Goal: Information Seeking & Learning: Find specific fact

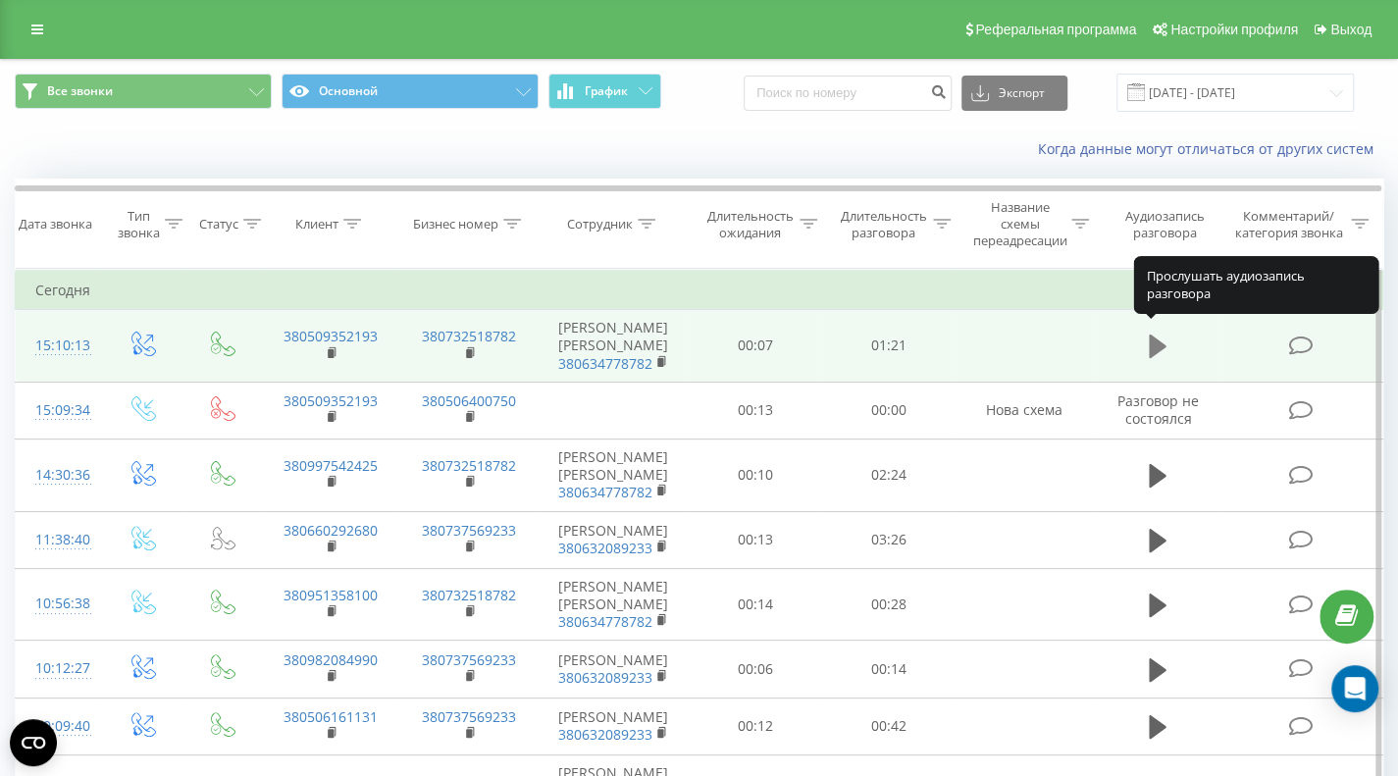
click at [1150, 335] on icon at bounding box center [1158, 347] width 18 height 24
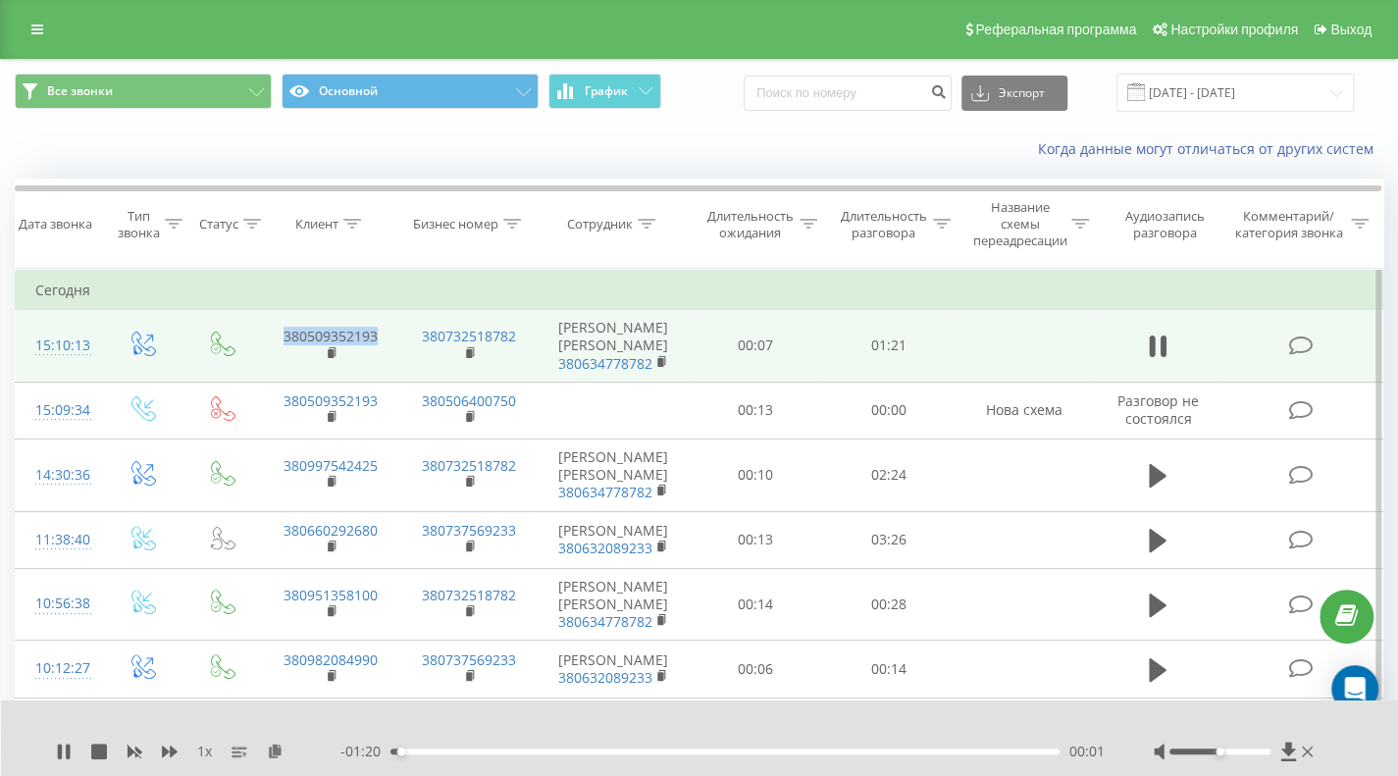
drag, startPoint x: 387, startPoint y: 328, endPoint x: 254, endPoint y: 314, distance: 133.2
click at [254, 314] on tr "15:10:13 380509352193 380732518782 Батюков Олег 380634778782 00:07 01:21" at bounding box center [700, 346] width 1368 height 73
copy link "380509352193"
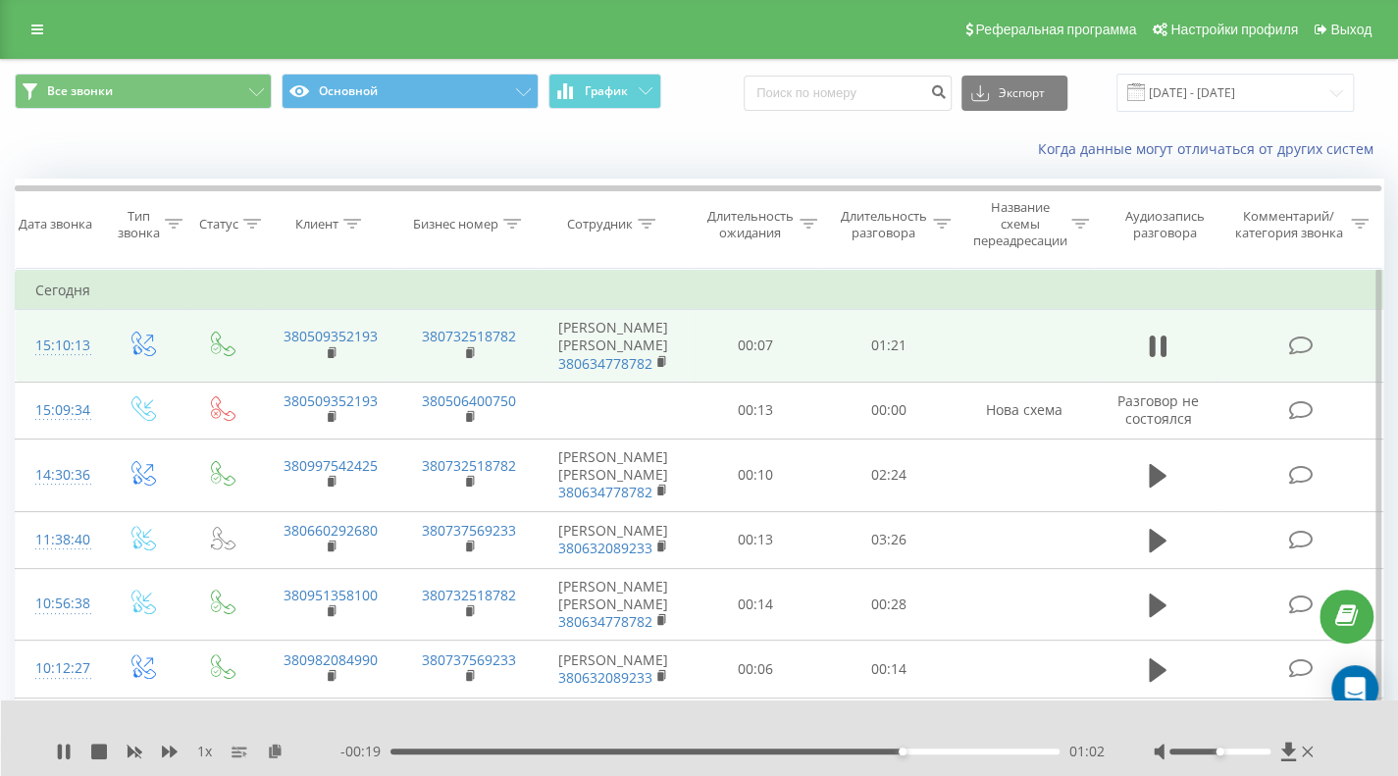
click at [1304, 337] on icon at bounding box center [1300, 346] width 25 height 21
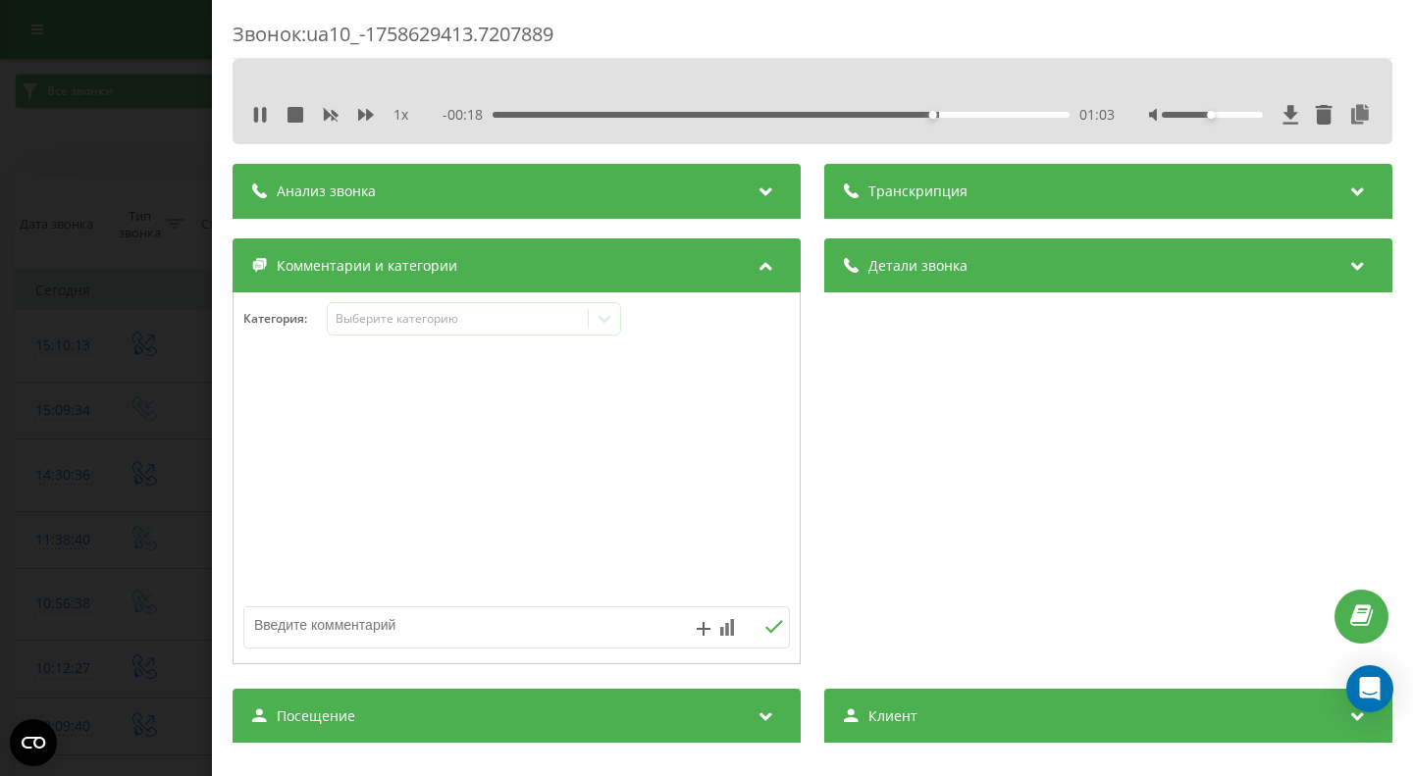
click at [617, 183] on div "Анализ звонка" at bounding box center [517, 191] width 568 height 55
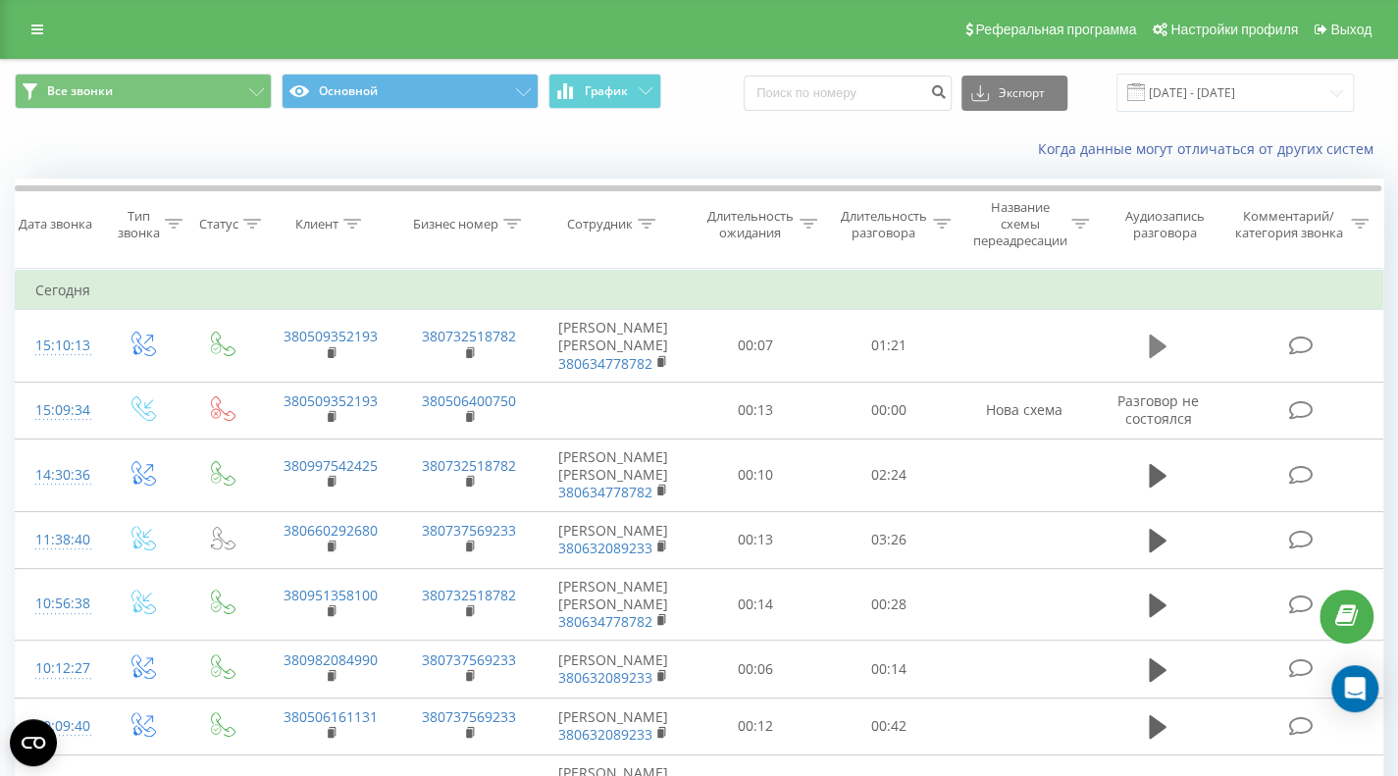
click at [1151, 338] on icon at bounding box center [1158, 347] width 18 height 24
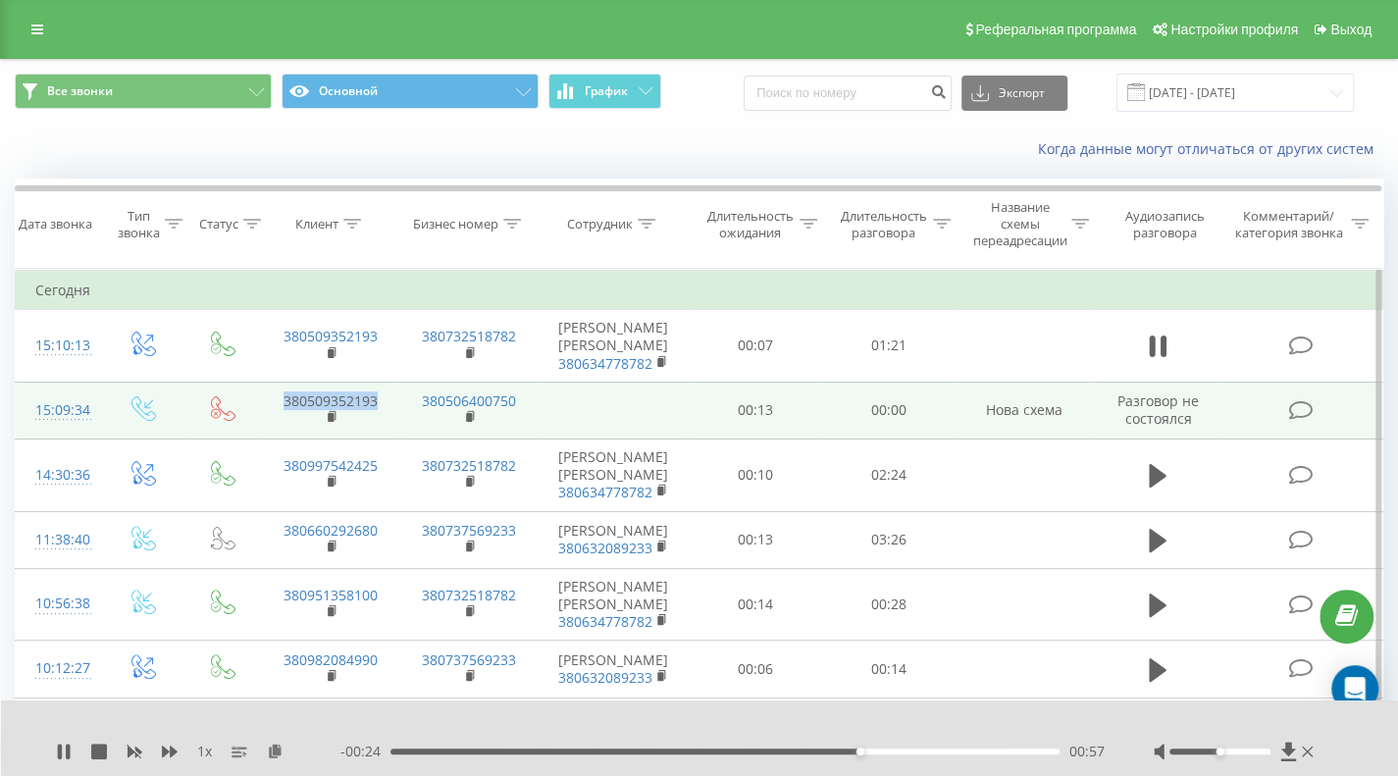
drag, startPoint x: 392, startPoint y: 388, endPoint x: 273, endPoint y: 388, distance: 118.7
click at [273, 388] on td "380509352193" at bounding box center [330, 410] width 139 height 57
copy link "380509352193"
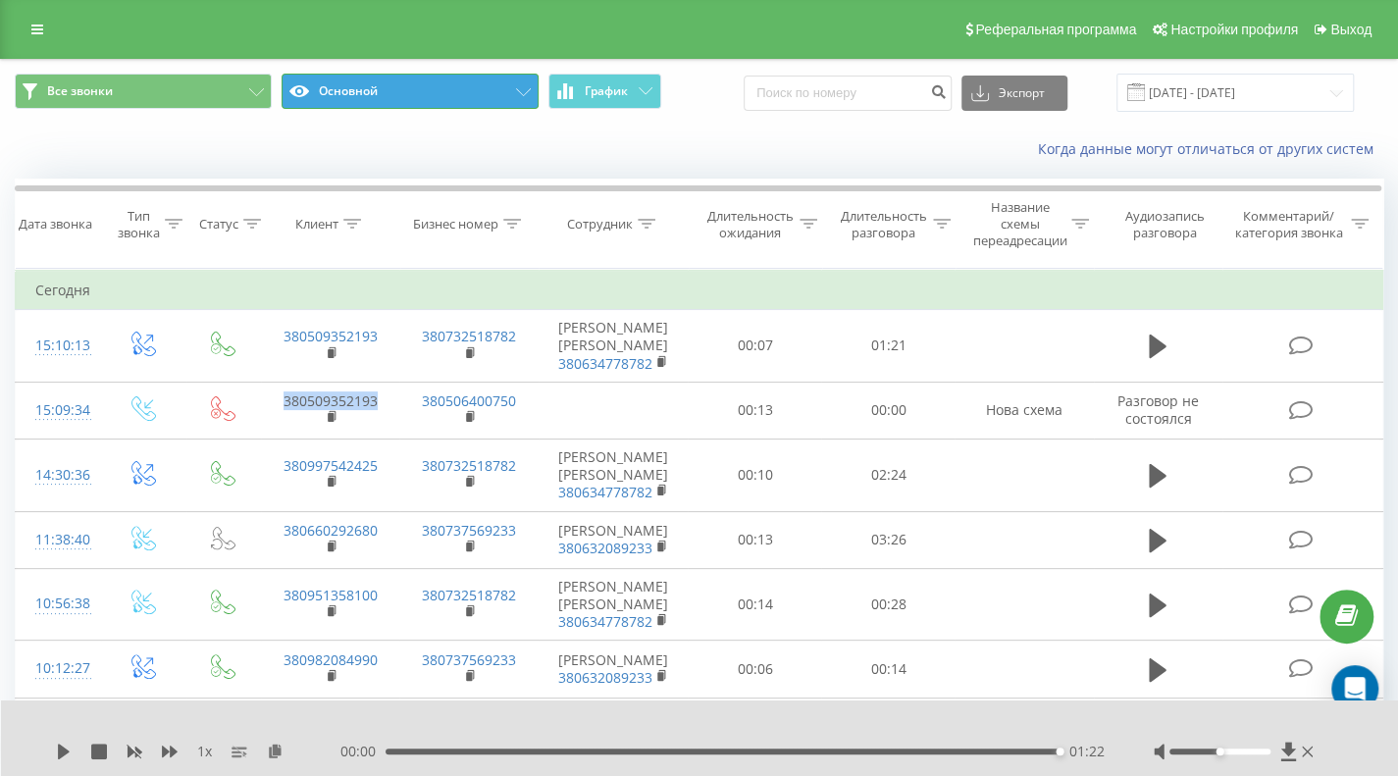
click at [392, 91] on button "Основной" at bounding box center [410, 91] width 257 height 35
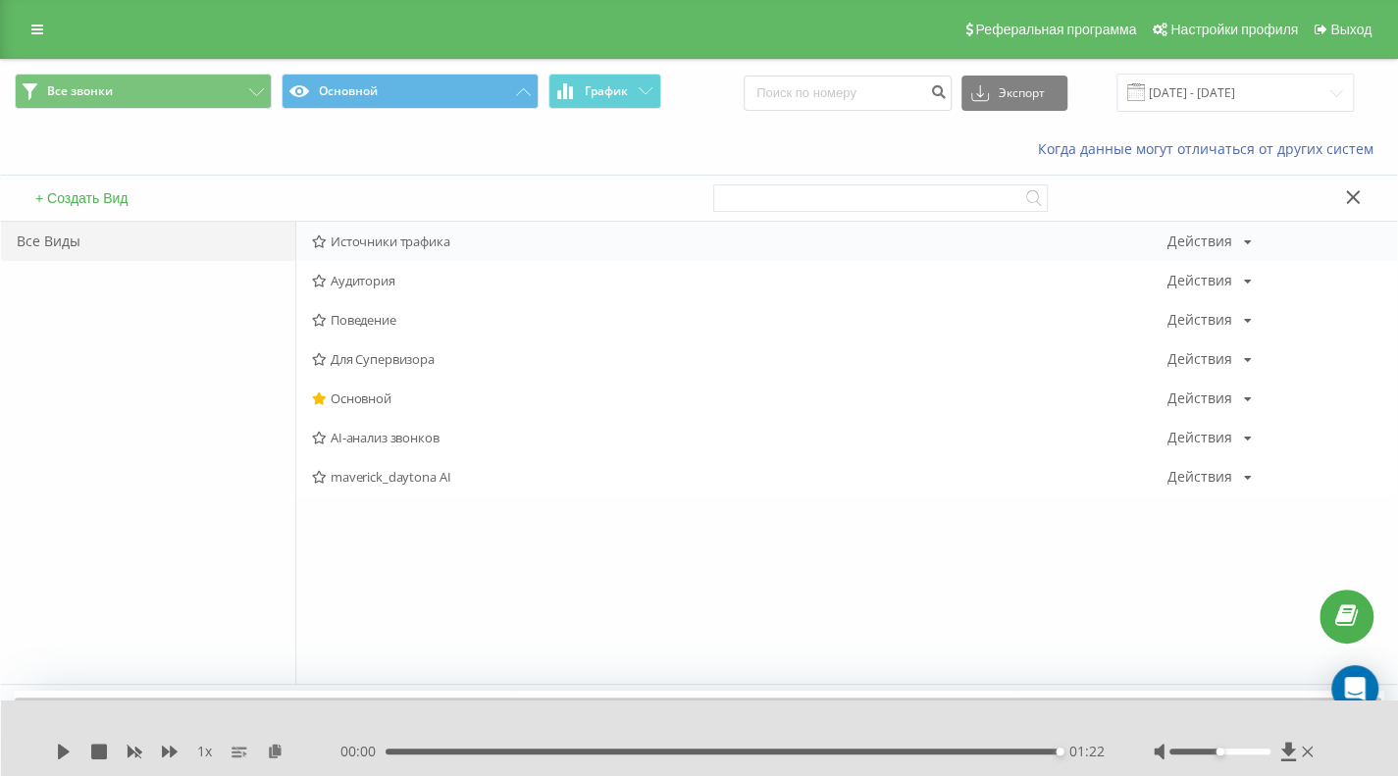
click at [422, 243] on span "Источники трафика" at bounding box center [740, 242] width 856 height 14
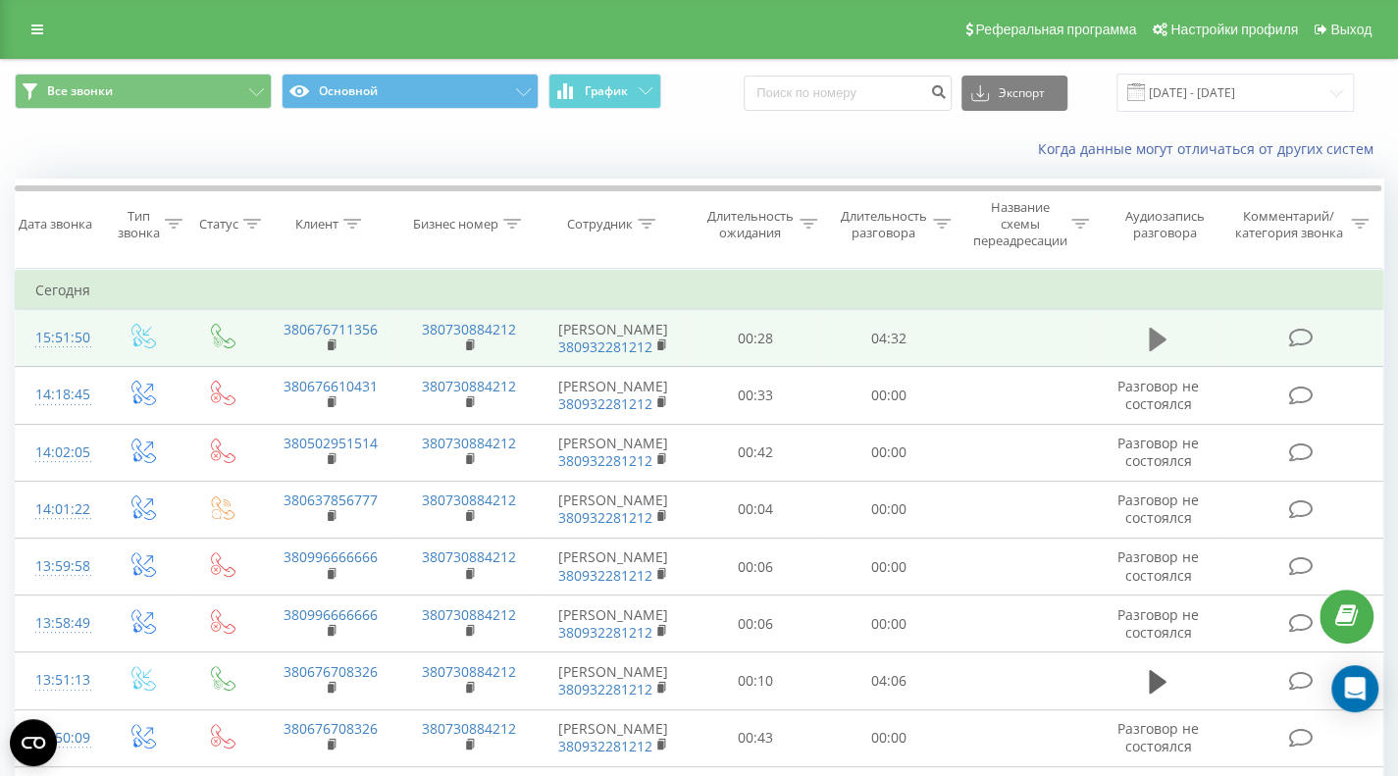
click at [1154, 340] on icon at bounding box center [1158, 340] width 18 height 24
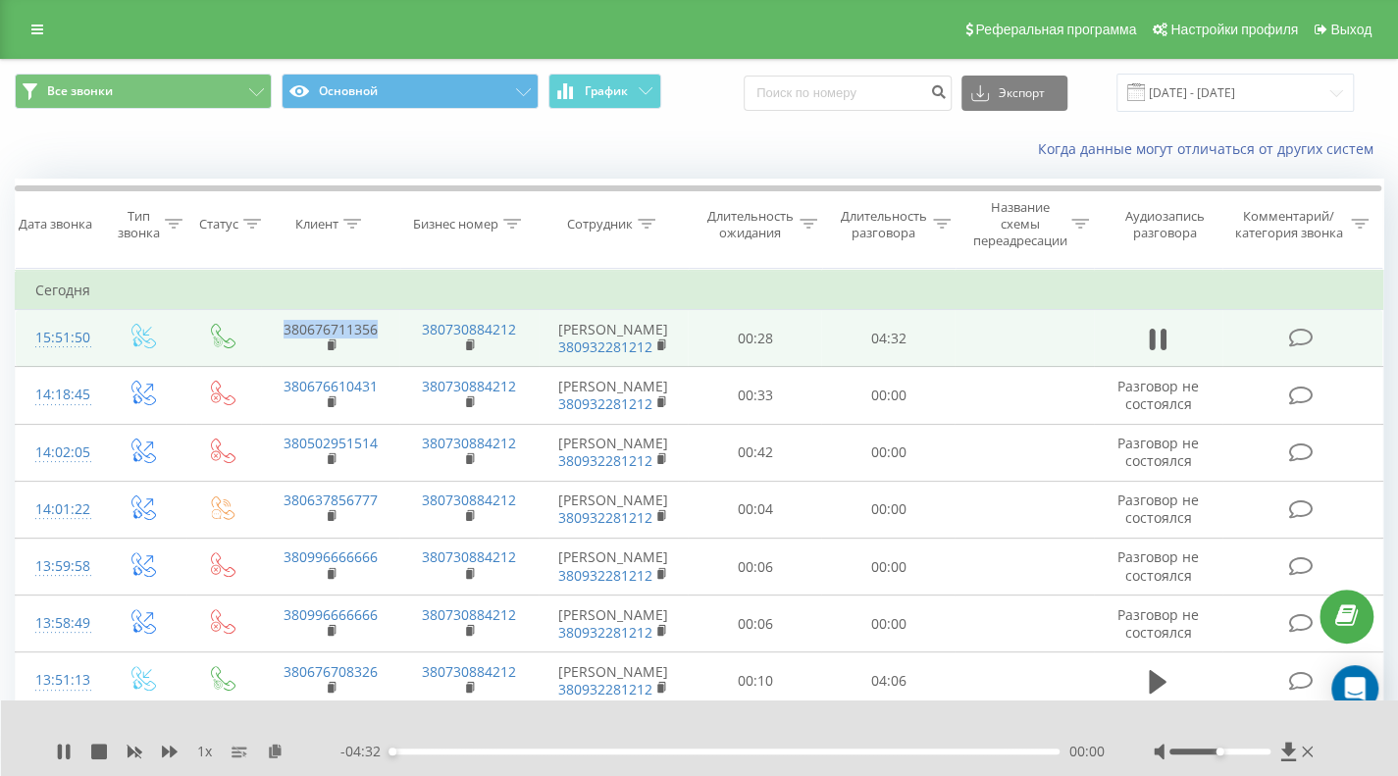
drag, startPoint x: 389, startPoint y: 325, endPoint x: 277, endPoint y: 328, distance: 111.9
click at [277, 328] on td "380676711356" at bounding box center [330, 338] width 139 height 57
copy link "380676711356"
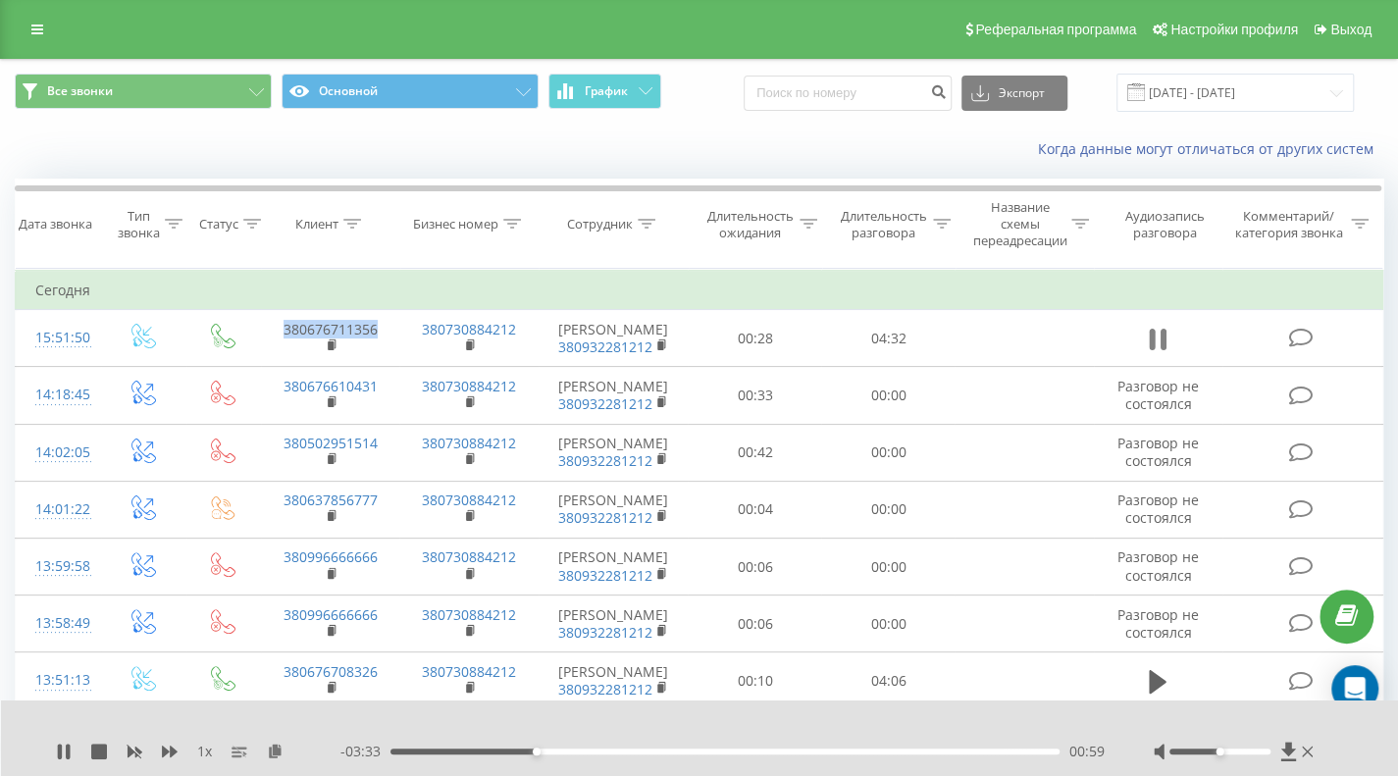
click at [1155, 335] on icon at bounding box center [1153, 340] width 6 height 22
